Goal: Find specific page/section: Find specific page/section

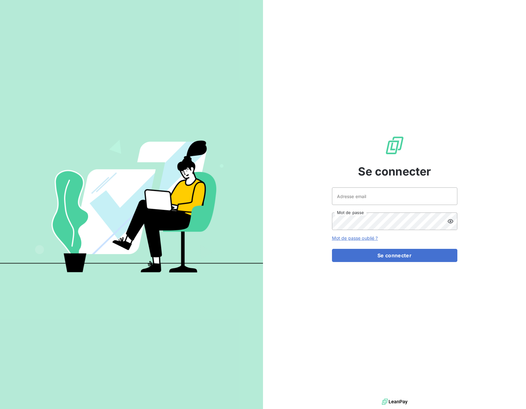
click at [374, 207] on div "Adresse email Mot de passe" at bounding box center [394, 208] width 125 height 43
click at [378, 200] on input "Adresse email" at bounding box center [394, 196] width 125 height 18
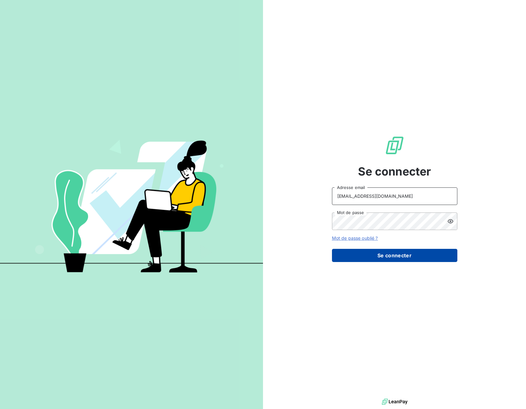
type input "[EMAIL_ADDRESS][DOMAIN_NAME]"
click at [372, 253] on button "Se connecter" at bounding box center [394, 255] width 125 height 13
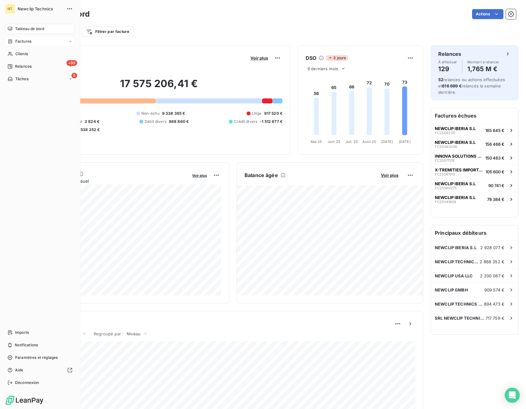
click at [14, 41] on div "Factures" at bounding box center [20, 42] width 24 height 6
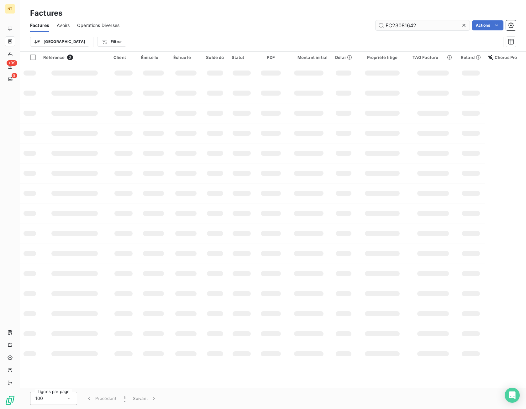
drag, startPoint x: 429, startPoint y: 26, endPoint x: 362, endPoint y: 23, distance: 66.5
click at [376, 23] on input "FC23081642" at bounding box center [423, 25] width 94 height 10
type input "FC25100804"
